Goal: Find specific page/section

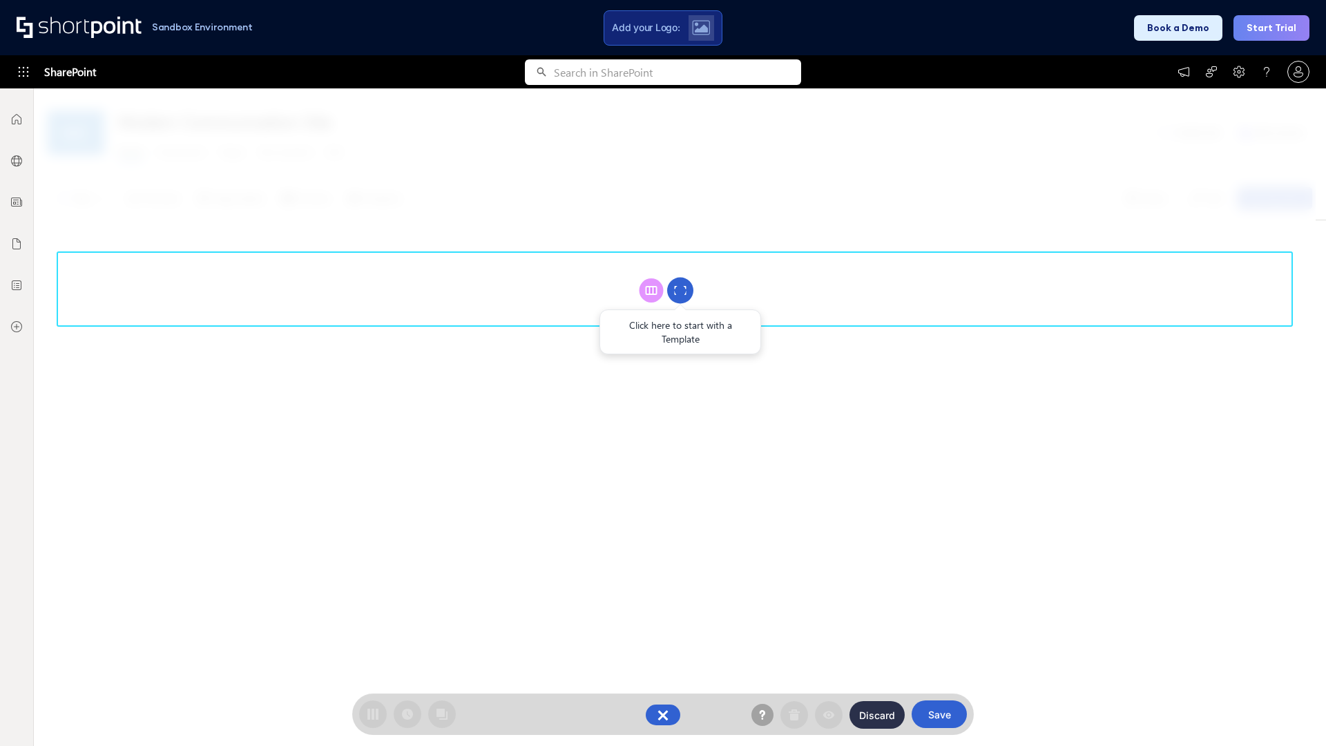
click at [680, 290] on circle at bounding box center [680, 291] width 26 height 26
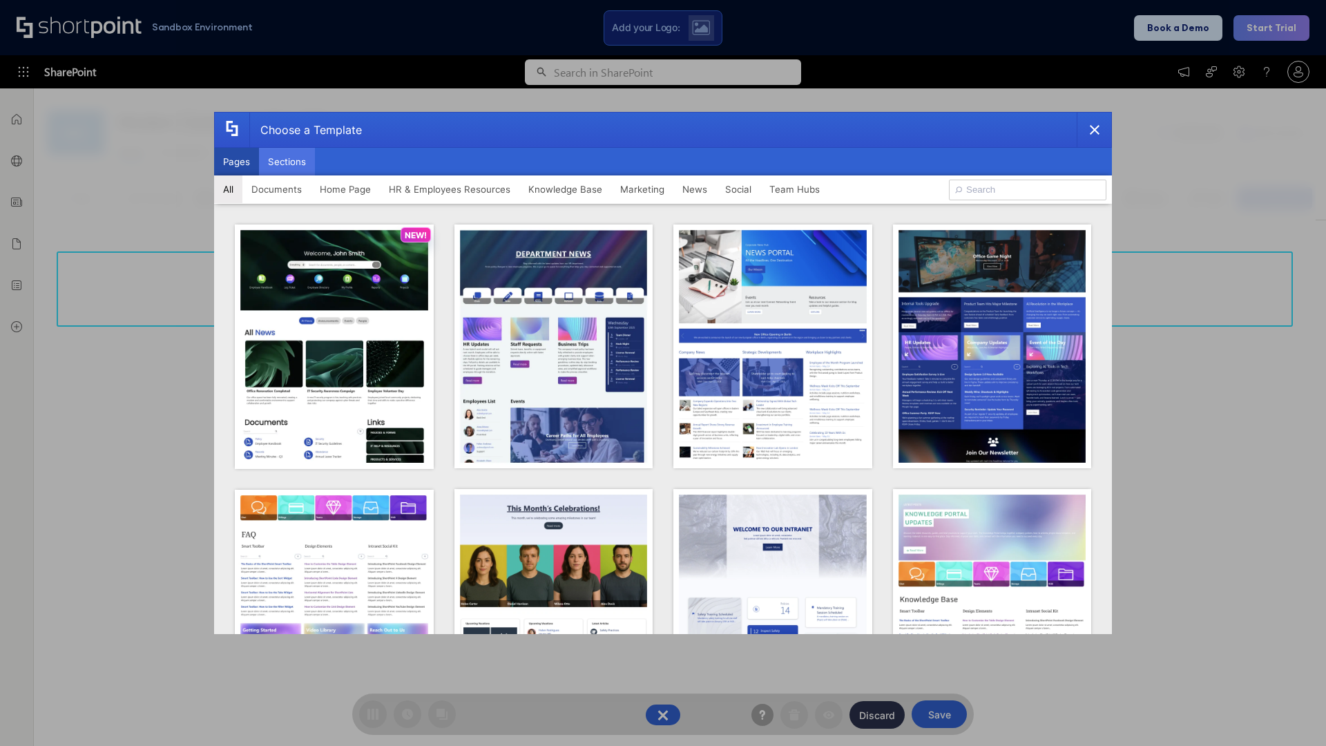
click at [287, 162] on button "Sections" at bounding box center [287, 162] width 56 height 28
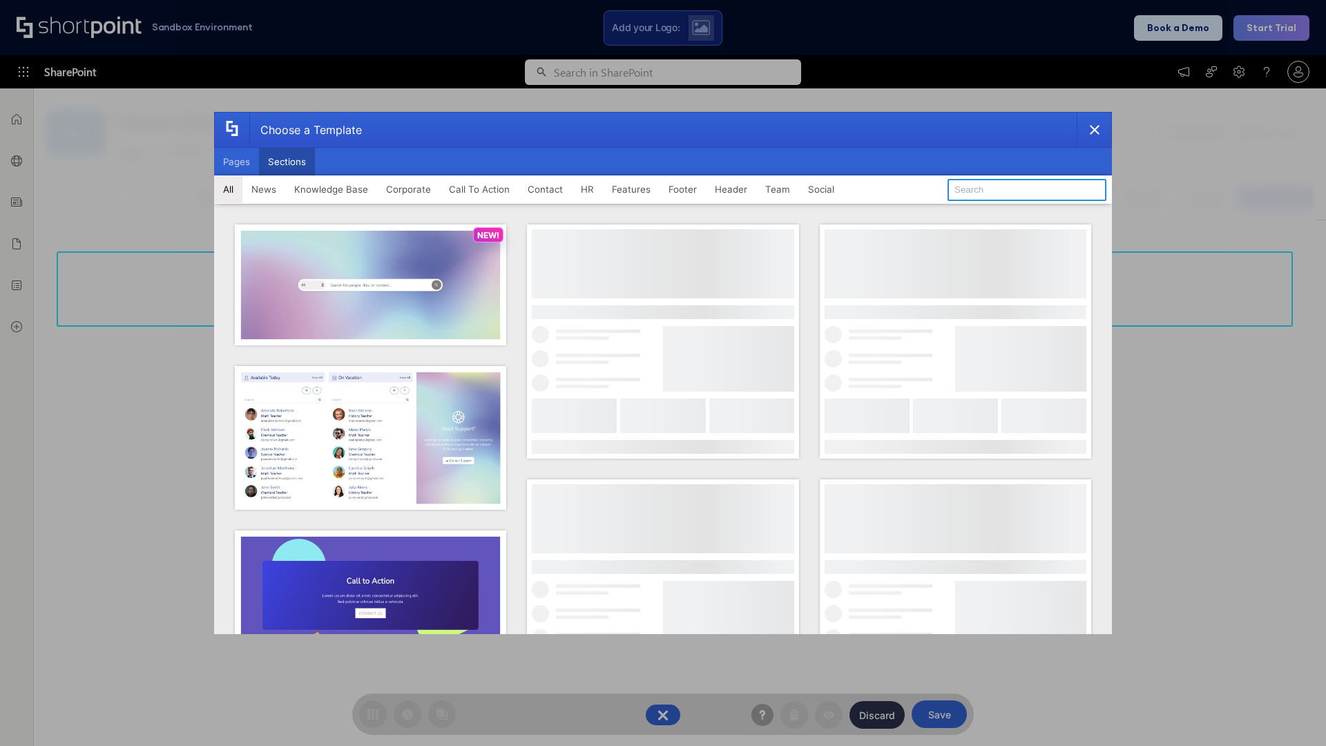
type input "FAQ 5"
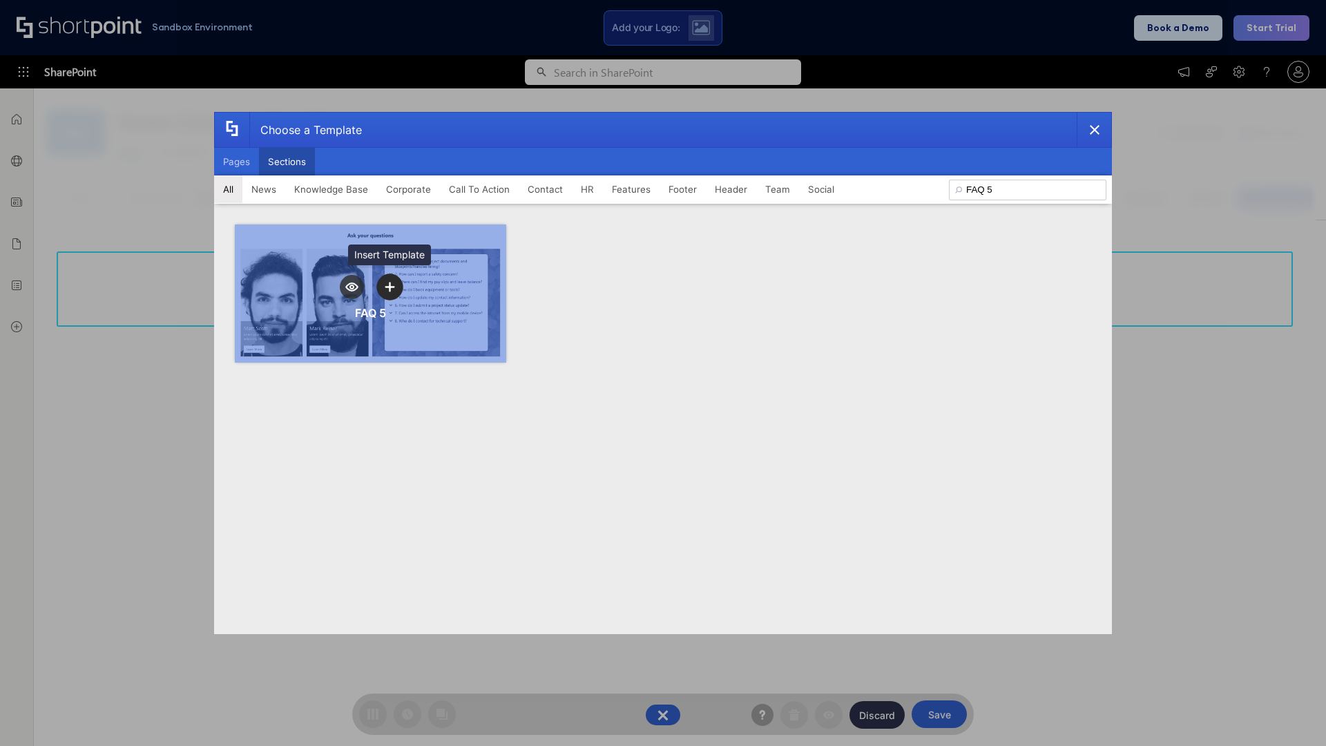
click at [389, 287] on icon "template selector" at bounding box center [390, 287] width 10 height 10
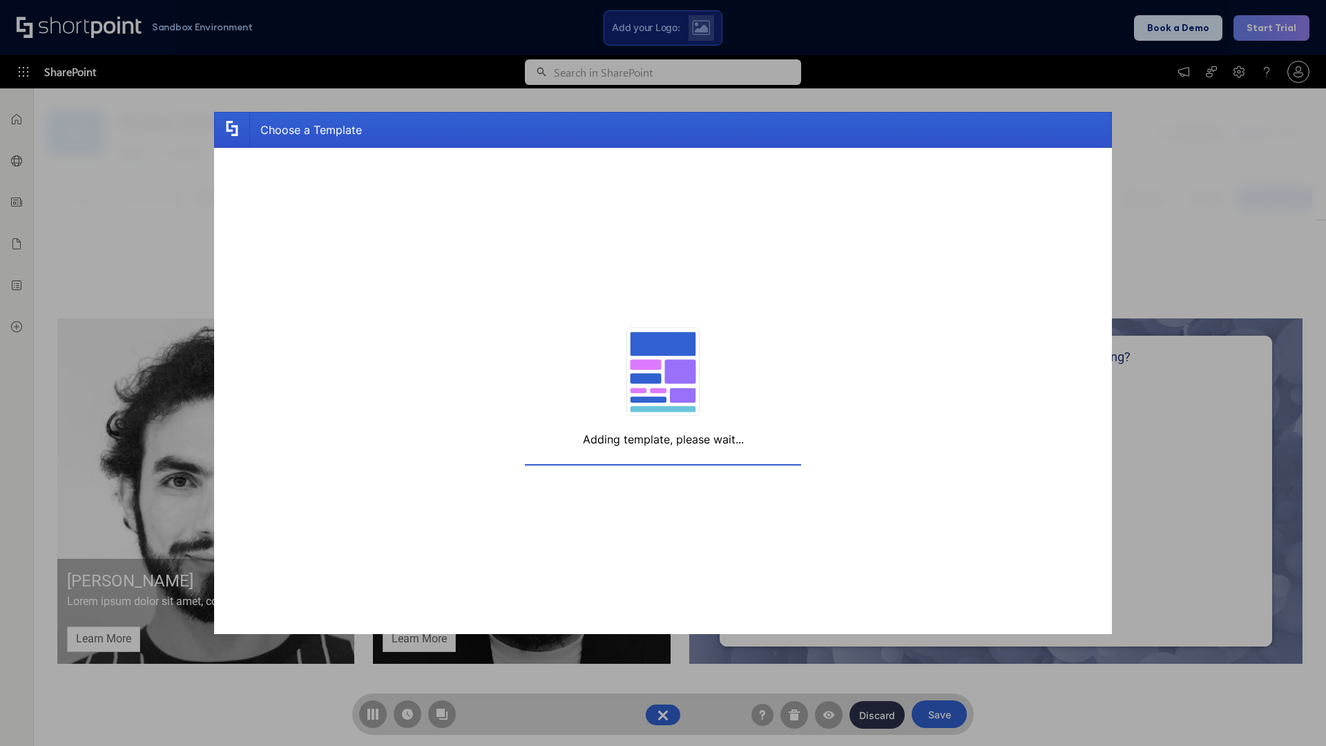
scroll to position [10, 10]
